Goal: Task Accomplishment & Management: Complete application form

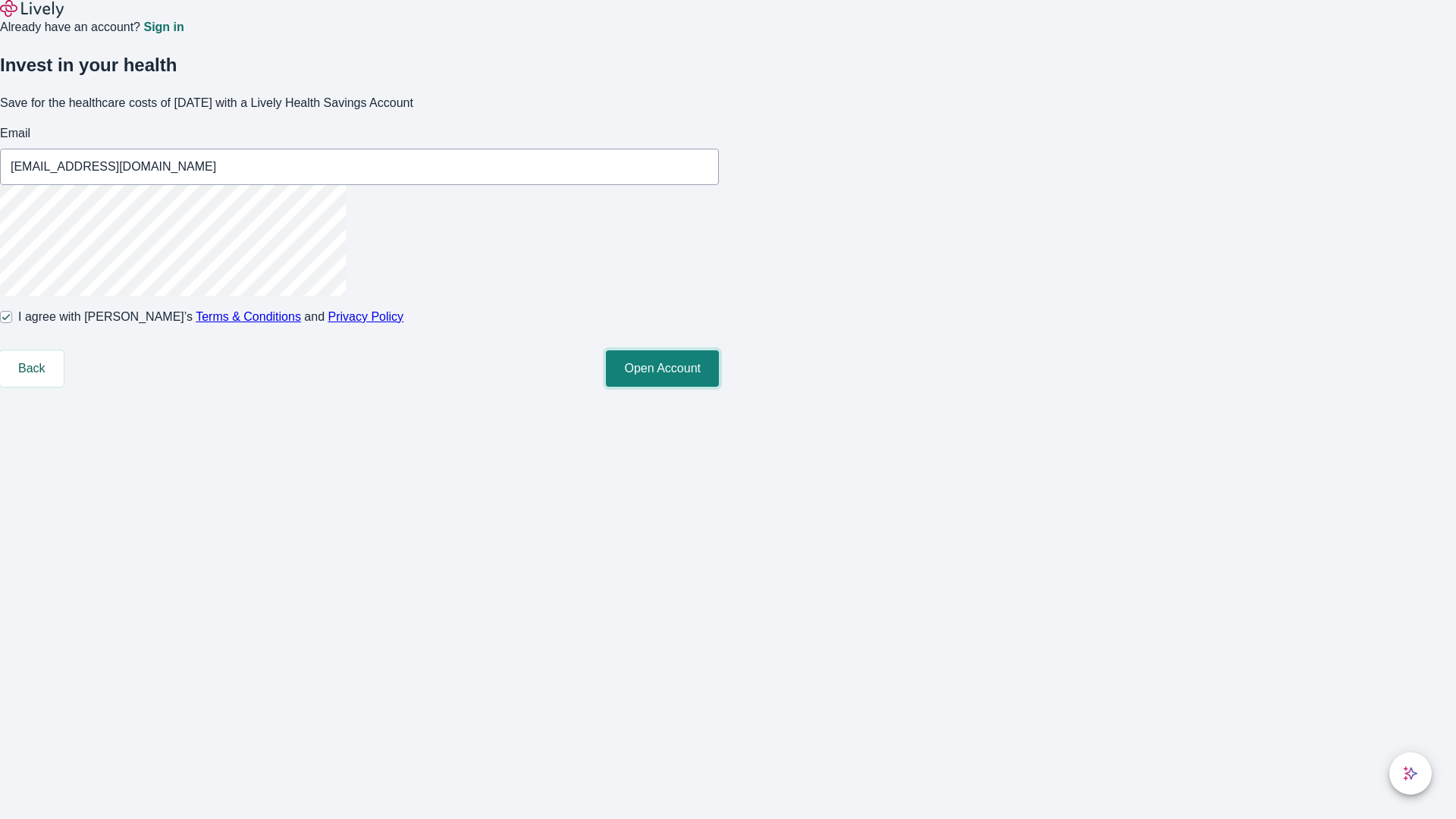
click at [719, 387] on button "Open Account" at bounding box center [662, 369] width 113 height 37
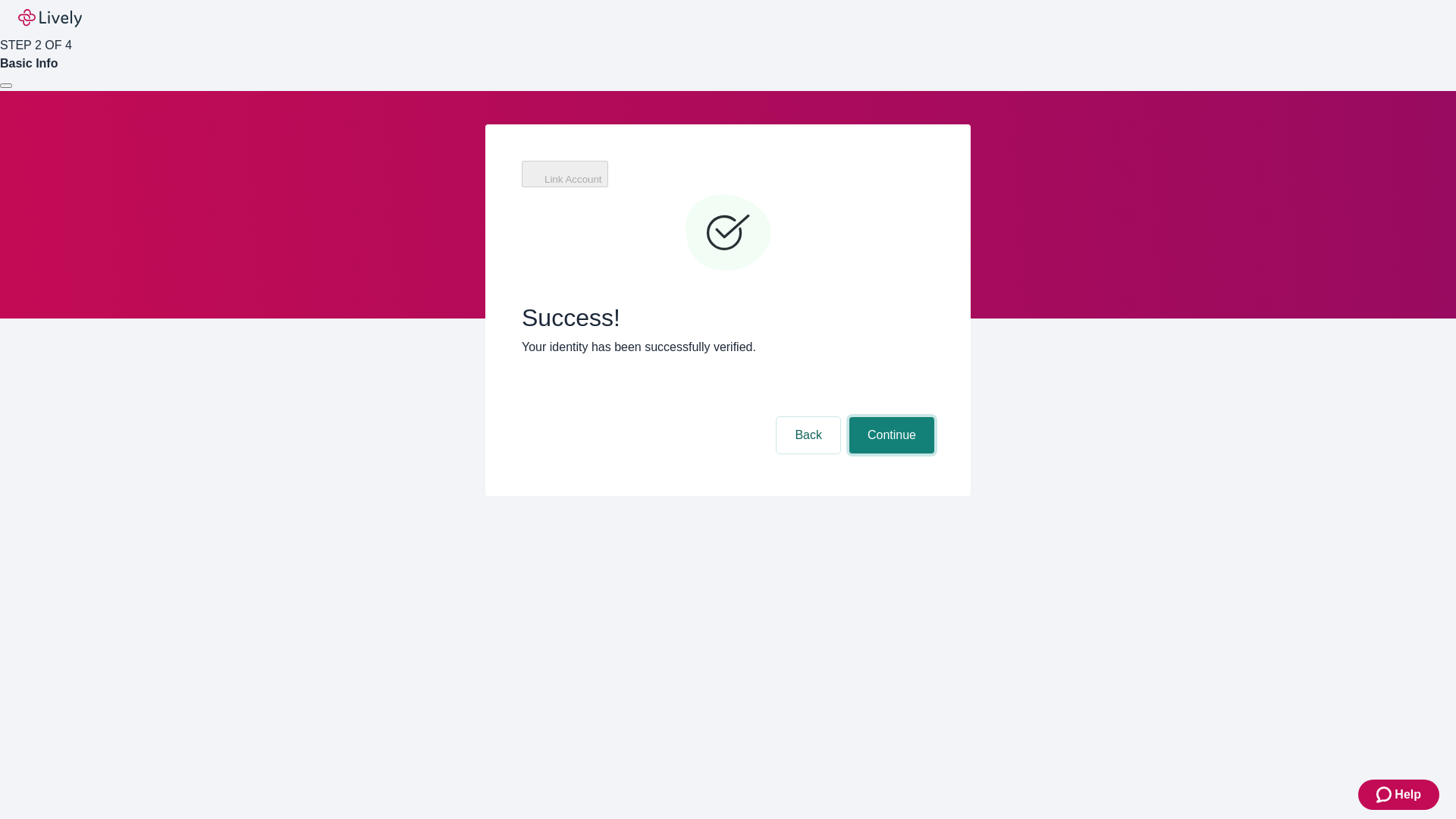
click at [889, 417] on button "Continue" at bounding box center [892, 435] width 85 height 37
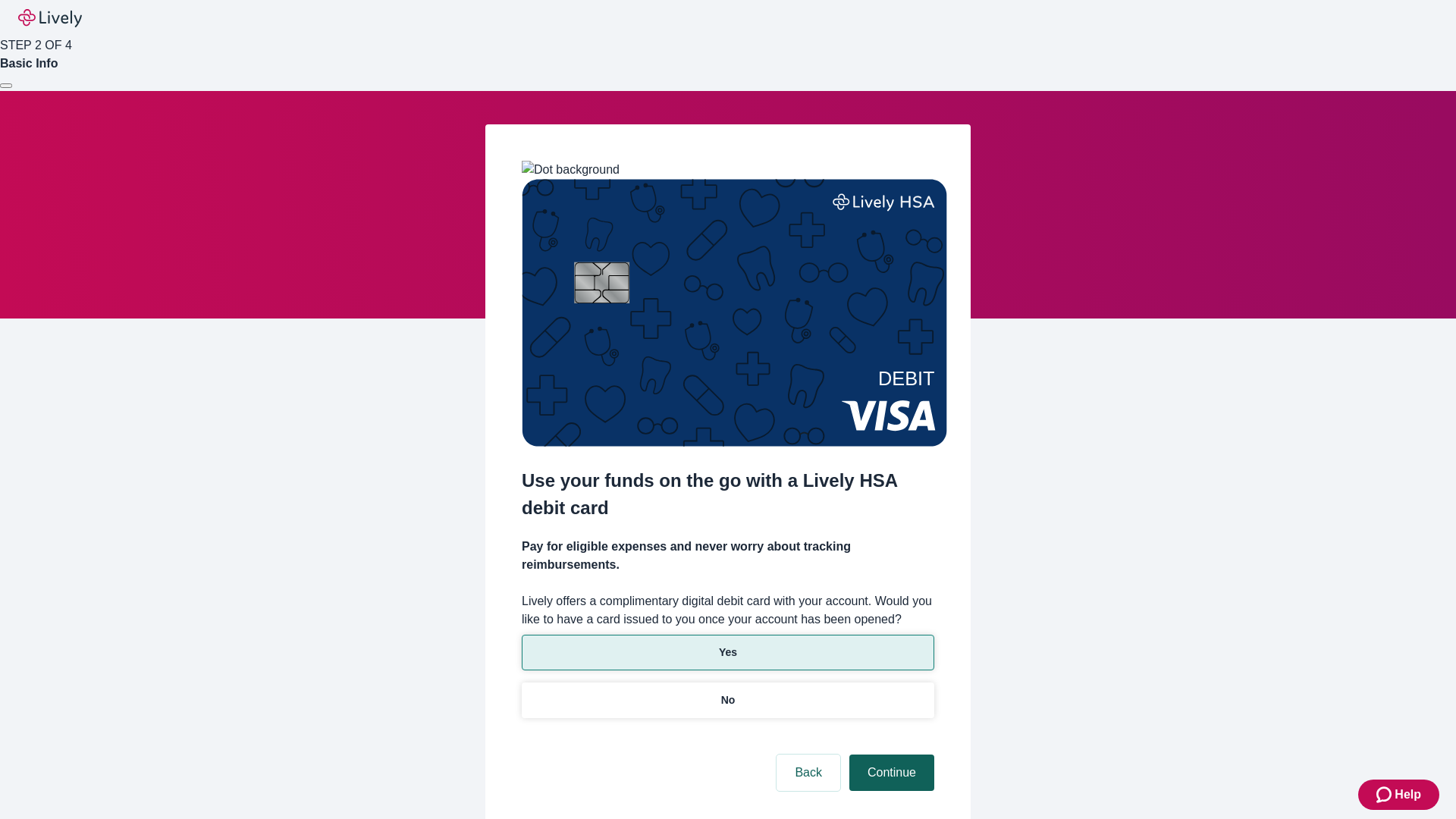
click at [728, 645] on p "Yes" at bounding box center [728, 652] width 18 height 16
click at [889, 754] on button "Continue" at bounding box center [892, 772] width 85 height 37
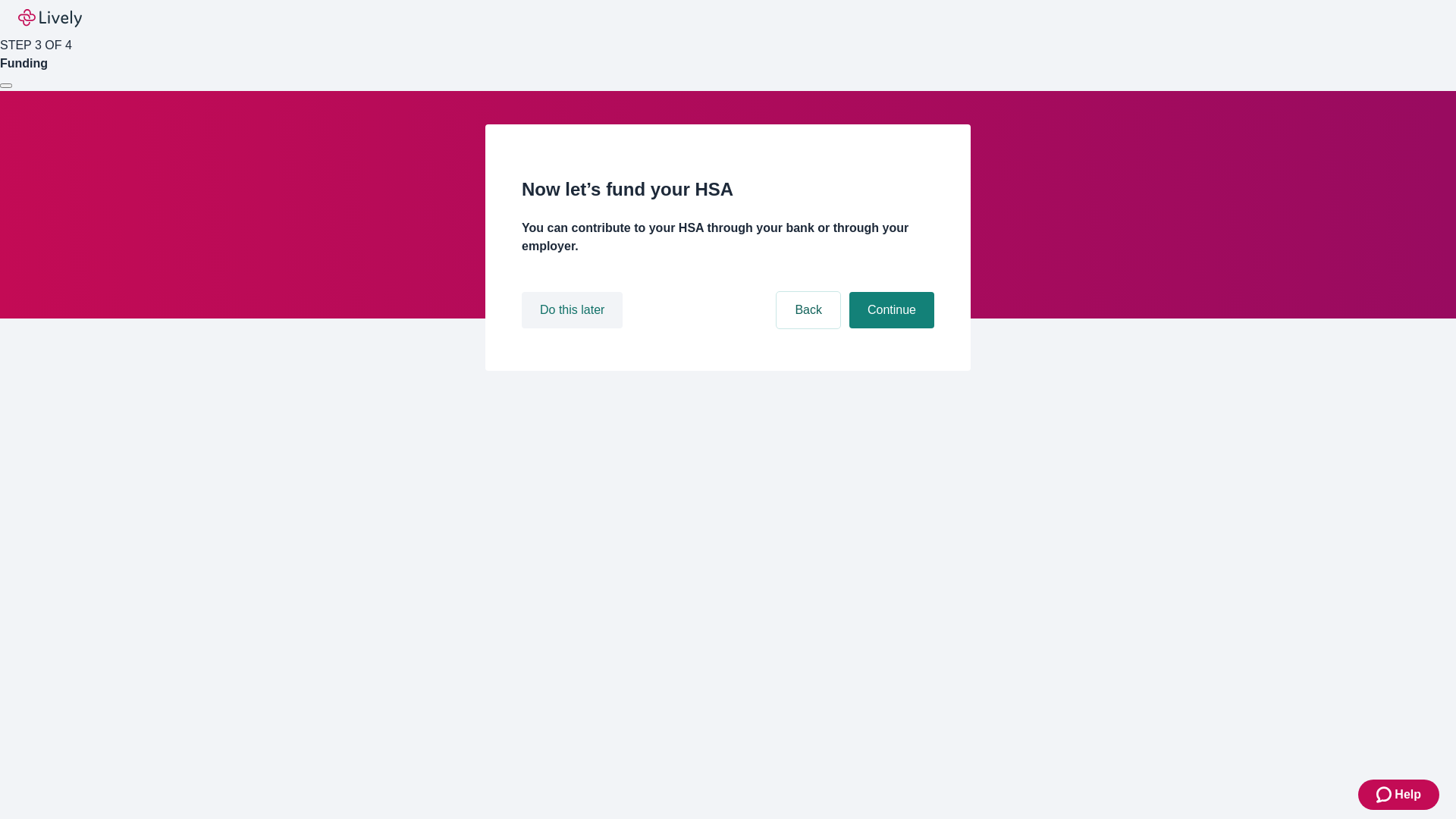
click at [574, 329] on button "Do this later" at bounding box center [571, 310] width 101 height 37
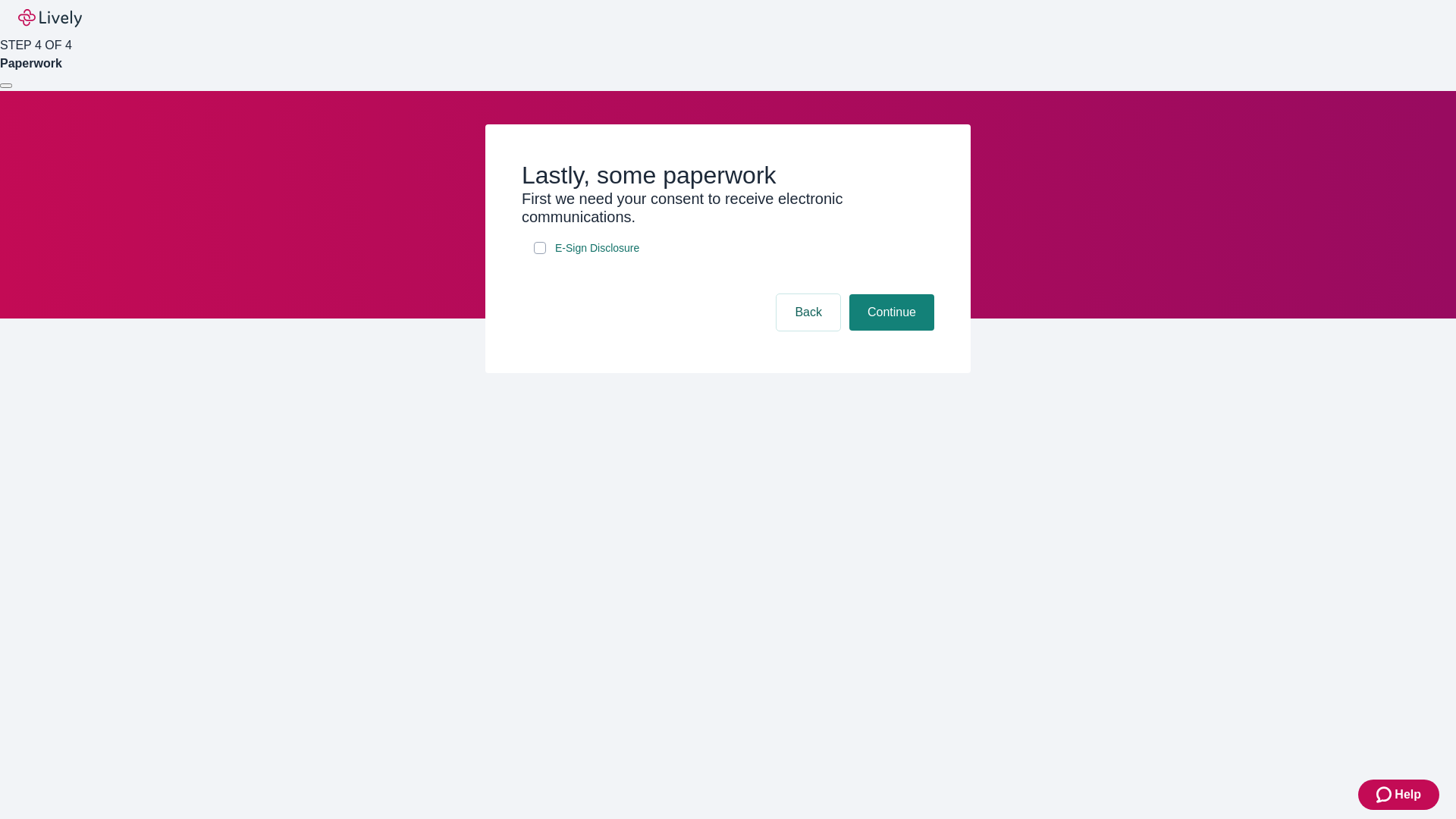
click at [540, 254] on input "E-Sign Disclosure" at bounding box center [540, 248] width 12 height 12
checkbox input "true"
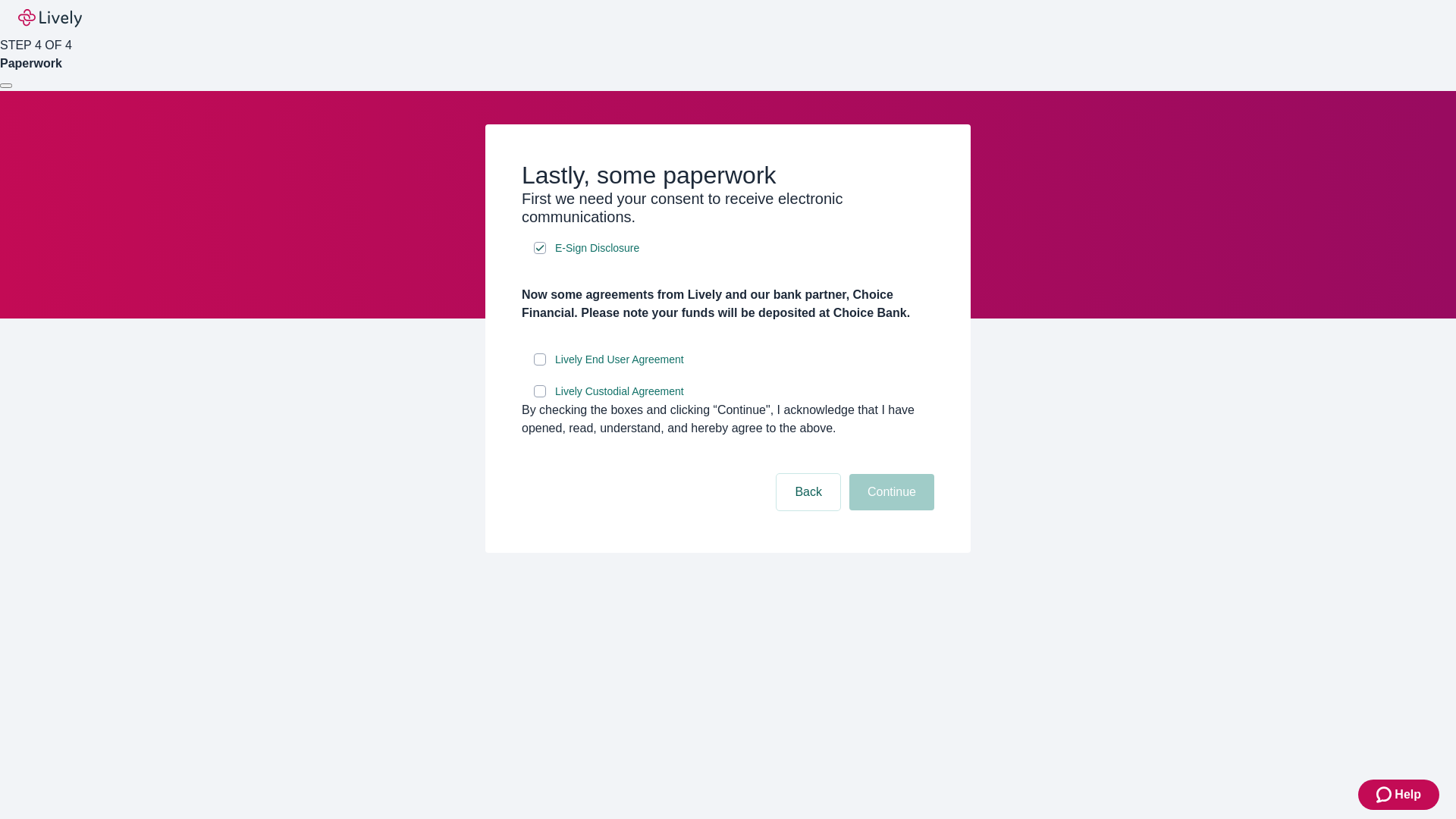
click at [540, 365] on input "Lively End User Agreement" at bounding box center [540, 359] width 12 height 12
checkbox input "true"
click at [540, 397] on input "Lively Custodial Agreement" at bounding box center [540, 391] width 12 height 12
checkbox input "true"
click at [889, 510] on button "Continue" at bounding box center [892, 492] width 85 height 37
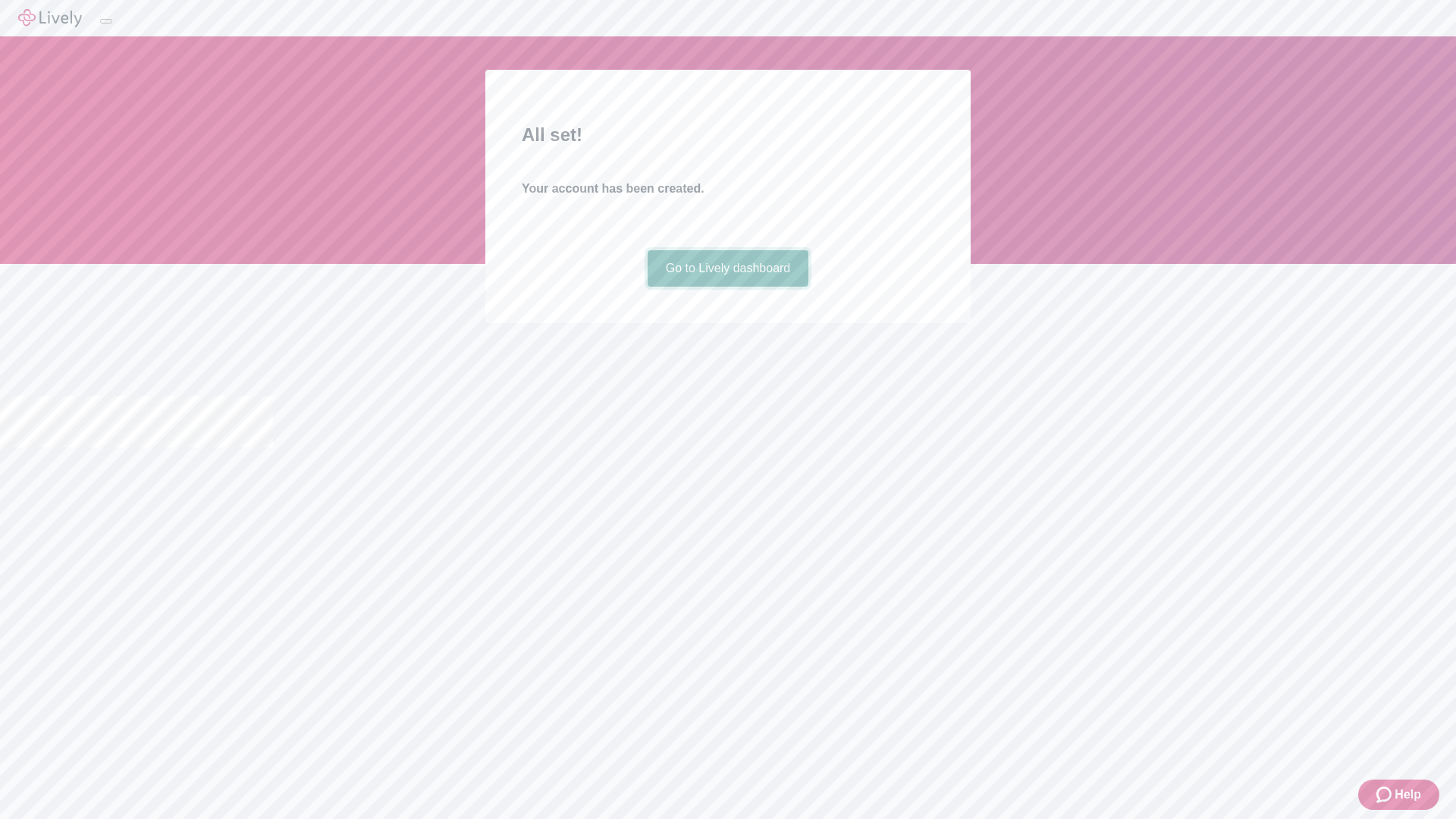
click at [728, 287] on link "Go to Lively dashboard" at bounding box center [728, 268] width 162 height 37
